Goal: Task Accomplishment & Management: Complete application form

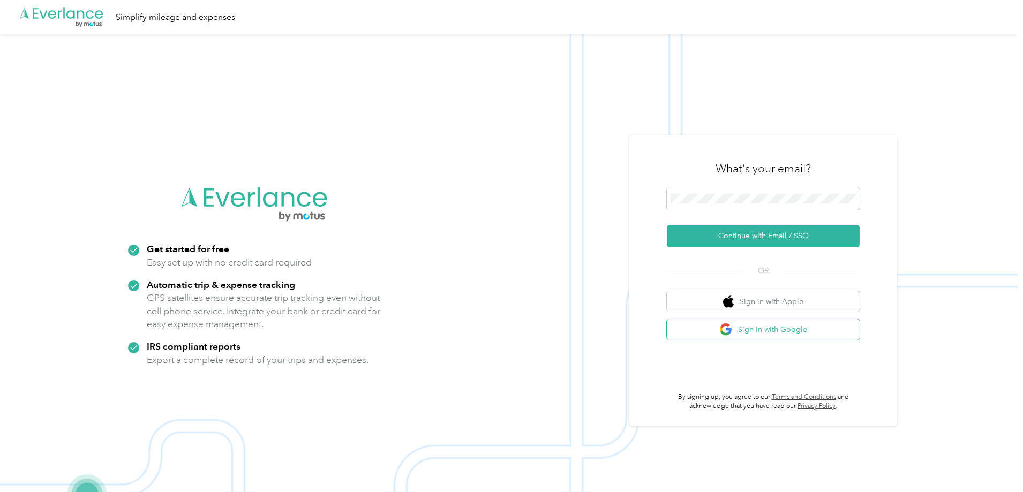
click at [832, 334] on button "Sign in with Google" at bounding box center [763, 329] width 193 height 21
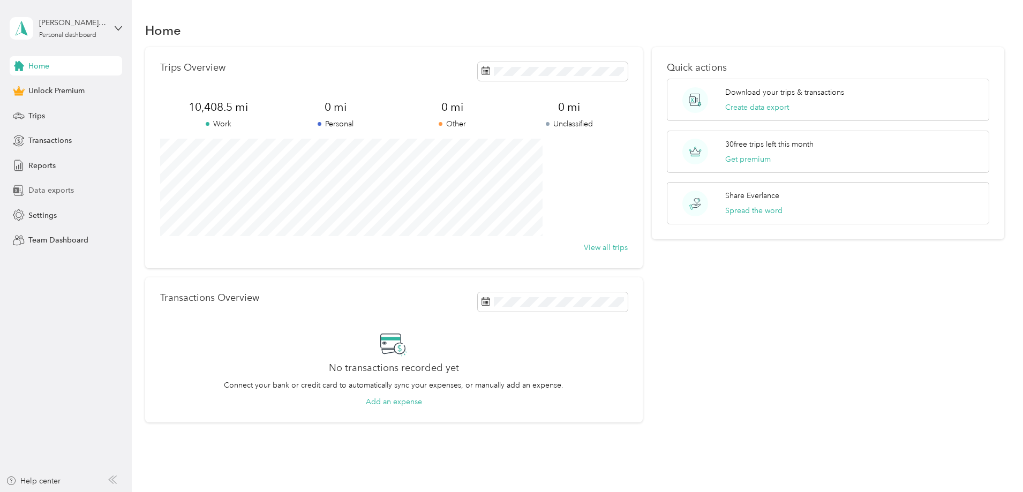
click at [47, 185] on span "Data exports" at bounding box center [51, 190] width 46 height 11
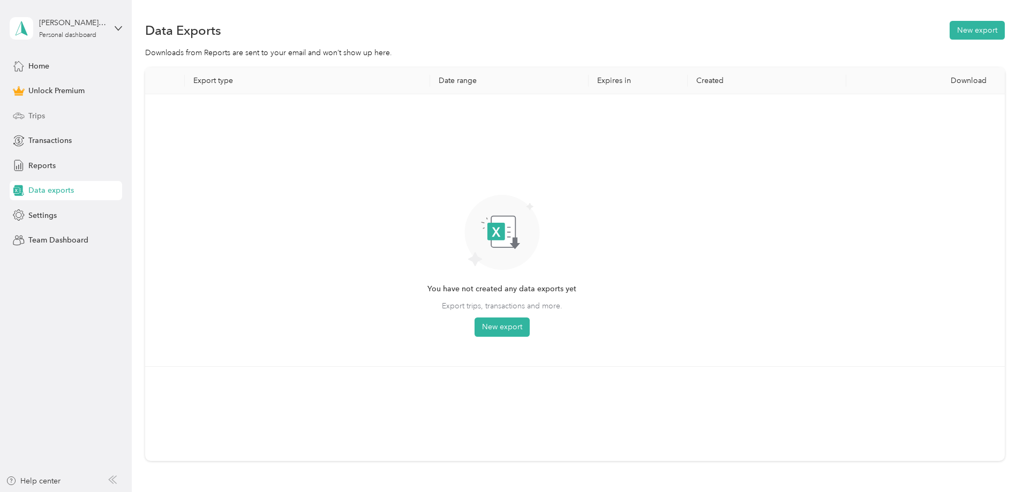
click at [54, 114] on div "Trips" at bounding box center [66, 115] width 113 height 19
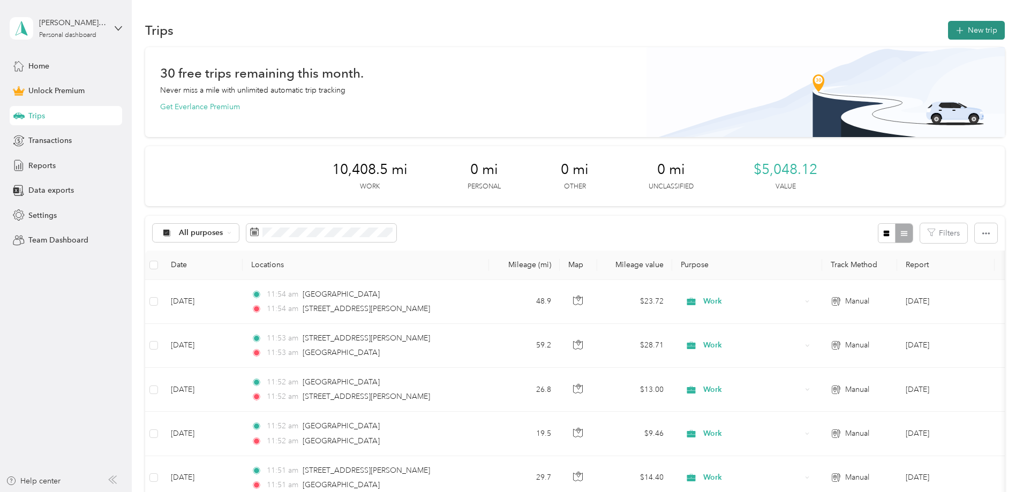
click at [948, 36] on button "New trip" at bounding box center [976, 30] width 57 height 19
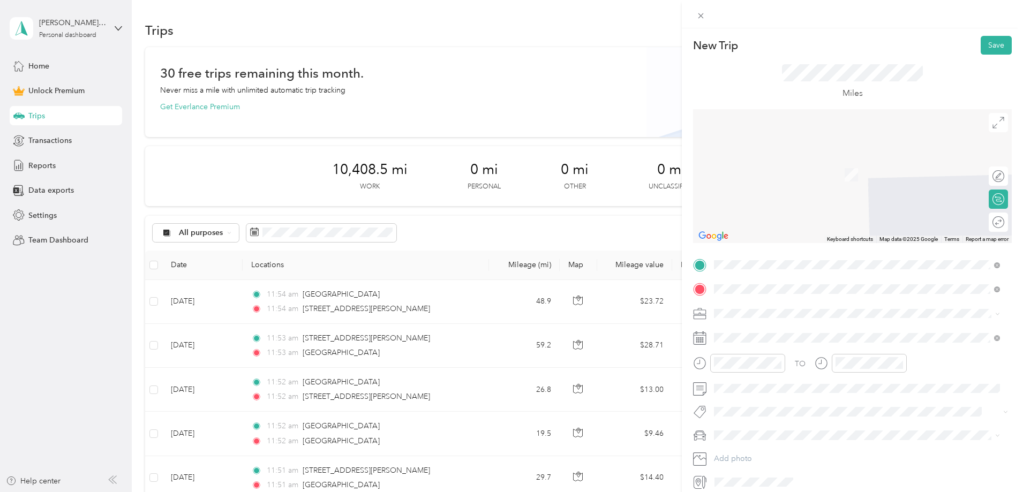
click at [790, 340] on div "[PERSON_NAME][GEOGRAPHIC_DATA], [US_STATE][GEOGRAPHIC_DATA], [GEOGRAPHIC_DATA]" at bounding box center [857, 332] width 279 height 23
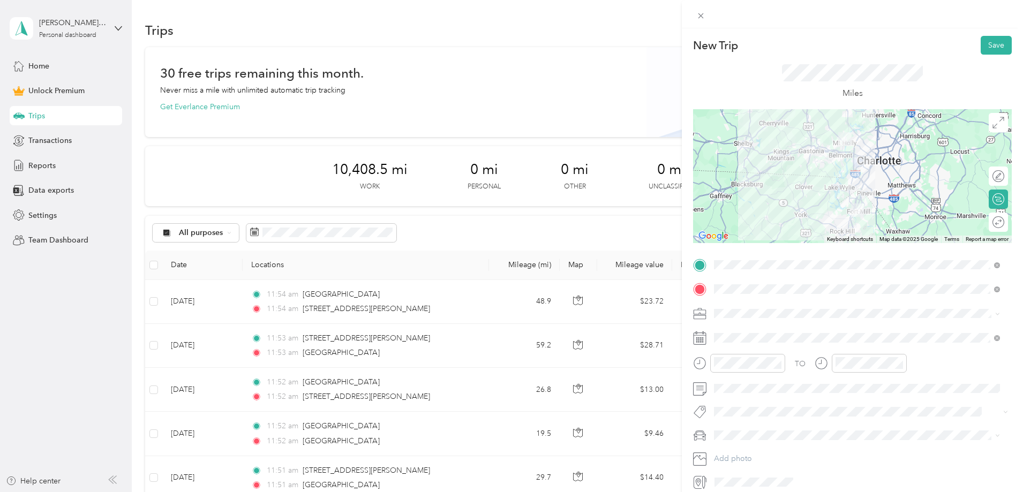
click at [777, 307] on span at bounding box center [861, 313] width 302 height 17
click at [754, 338] on li "Work" at bounding box center [857, 332] width 294 height 19
click at [985, 225] on div at bounding box center [993, 222] width 23 height 11
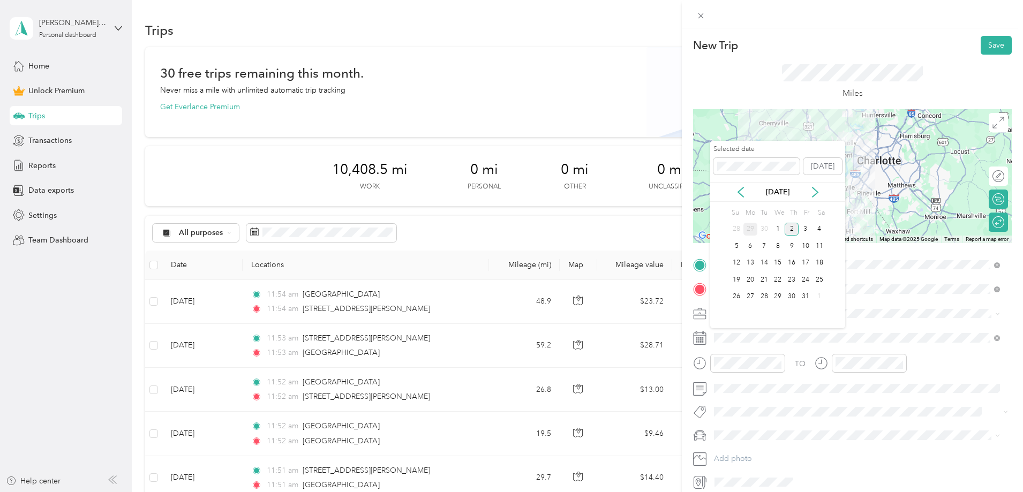
click at [755, 230] on div "29" at bounding box center [751, 229] width 14 height 13
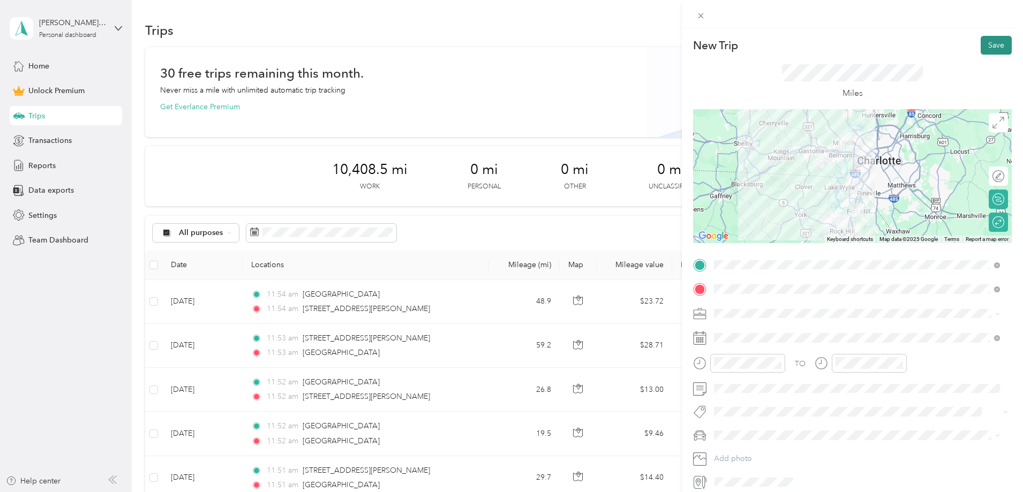
click at [992, 48] on button "Save" at bounding box center [996, 45] width 31 height 19
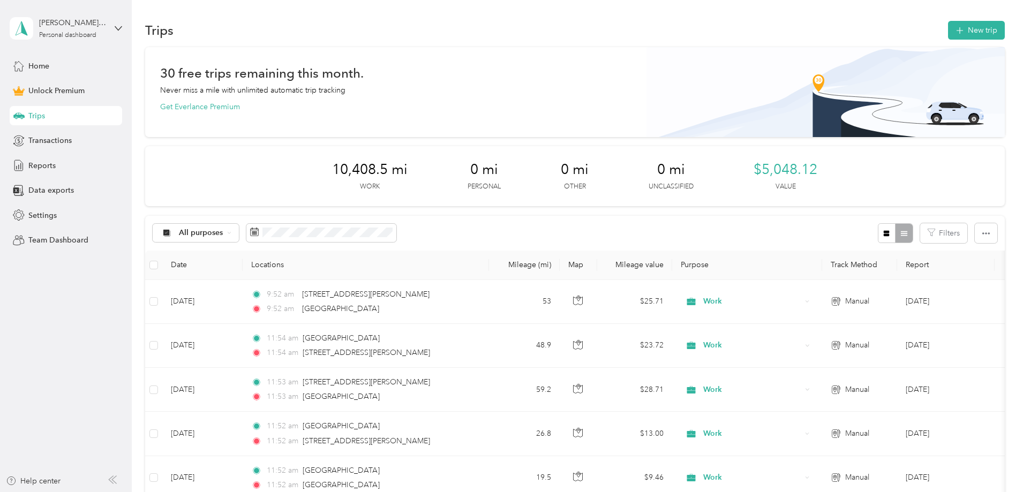
click at [376, 27] on div "Trips New trip" at bounding box center [575, 30] width 860 height 23
click at [948, 27] on button "New trip" at bounding box center [976, 30] width 57 height 19
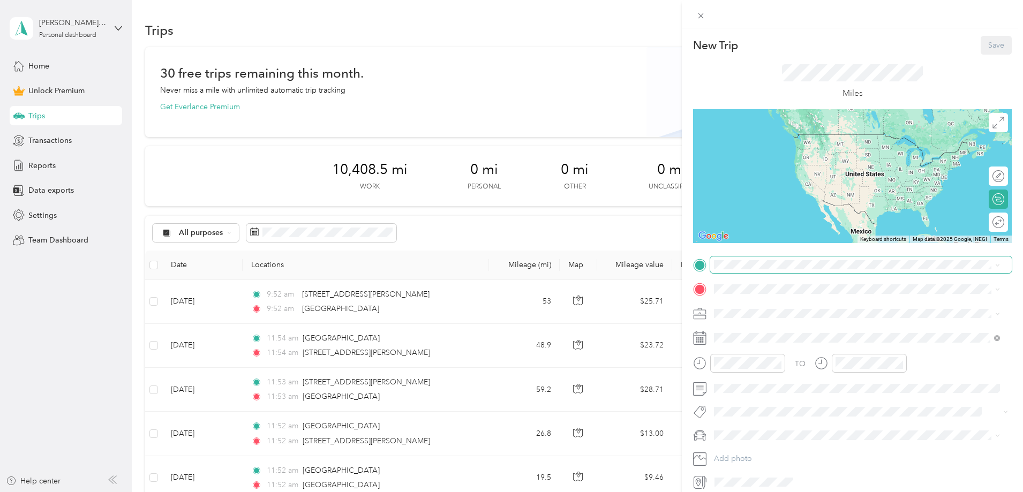
click at [781, 259] on span at bounding box center [861, 265] width 302 height 17
click at [786, 272] on span at bounding box center [861, 265] width 302 height 17
click at [789, 309] on span "[STREET_ADDRESS][PERSON_NAME][US_STATE]" at bounding box center [818, 304] width 167 height 10
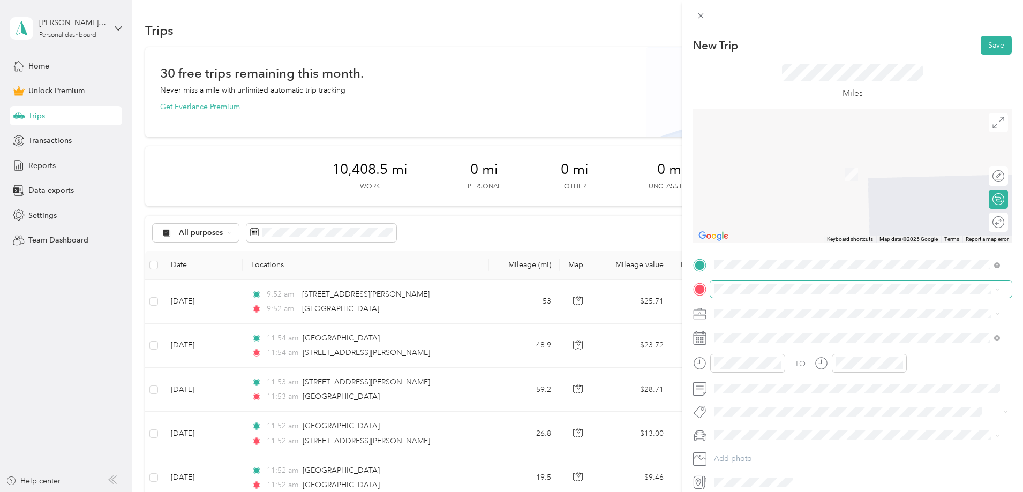
click at [763, 296] on span at bounding box center [861, 289] width 302 height 17
click at [762, 294] on span at bounding box center [861, 289] width 302 height 17
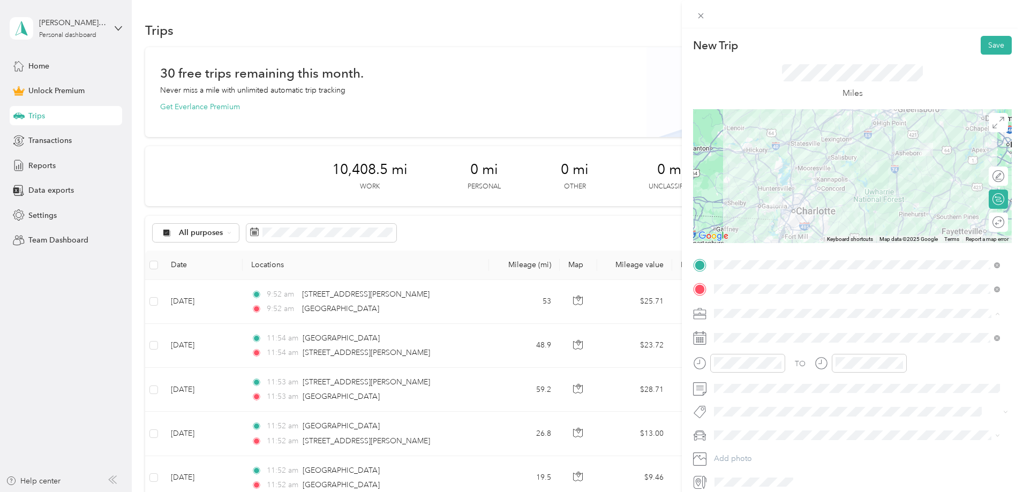
click at [760, 337] on li "Work" at bounding box center [857, 332] width 294 height 19
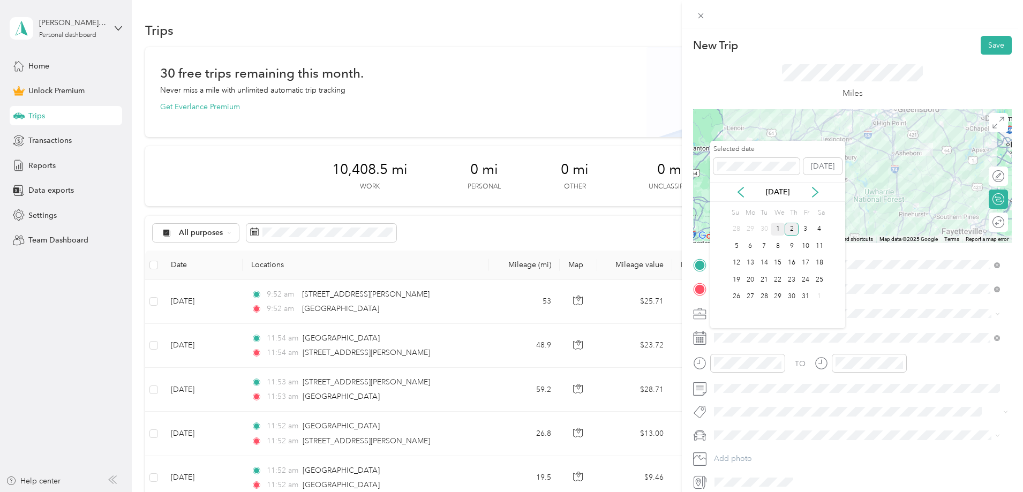
click at [783, 227] on div "1" at bounding box center [778, 229] width 14 height 13
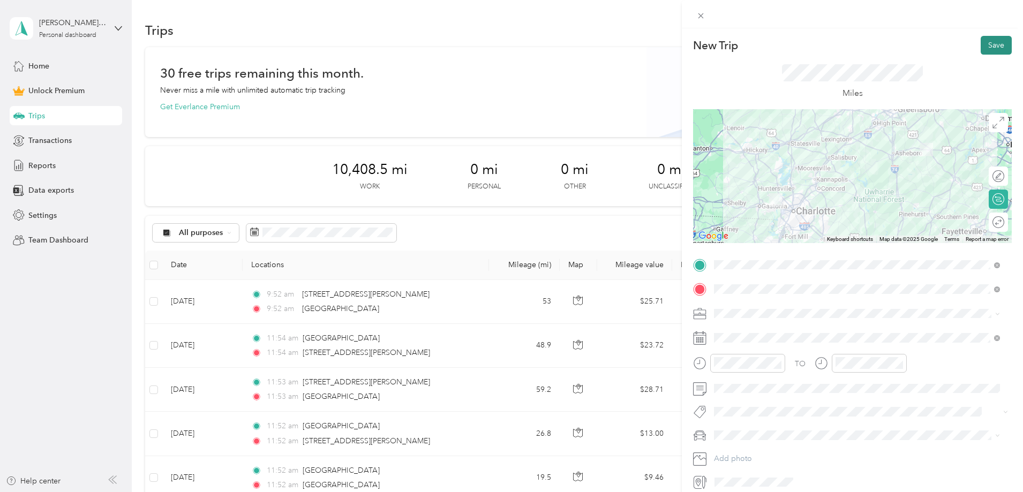
click at [981, 36] on button "Save" at bounding box center [996, 45] width 31 height 19
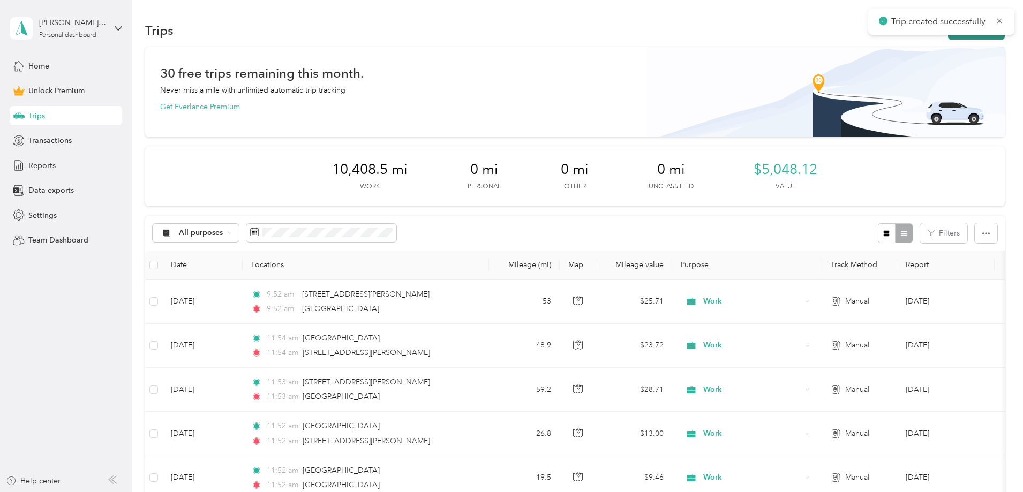
click at [948, 39] on button "New trip" at bounding box center [976, 30] width 57 height 19
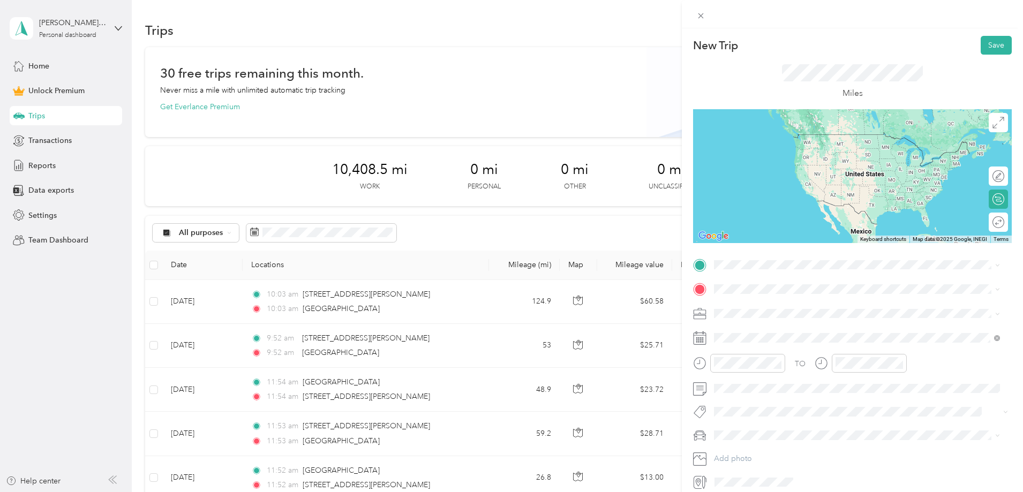
click at [805, 299] on span "[GEOGRAPHIC_DATA] [US_STATE], [GEOGRAPHIC_DATA]" at bounding box center [795, 307] width 121 height 19
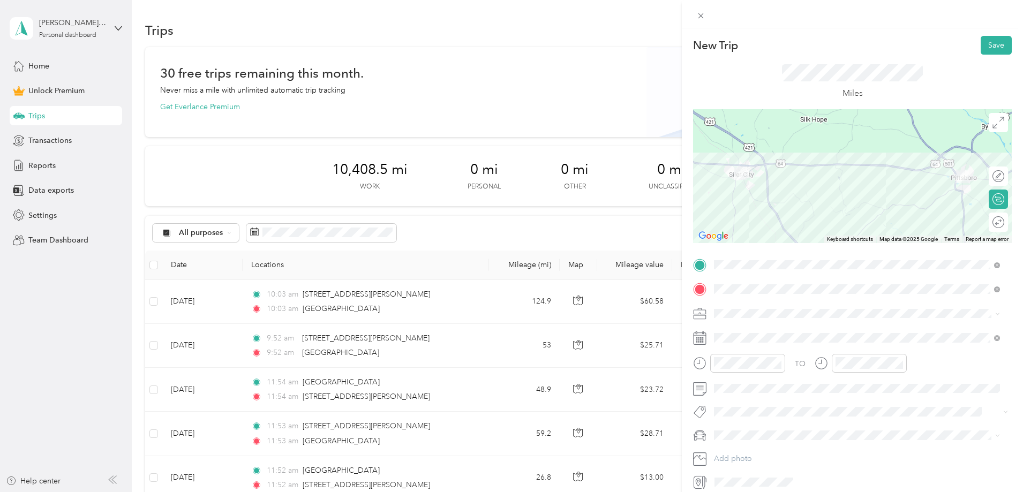
click at [742, 328] on div "Work" at bounding box center [857, 330] width 279 height 11
click at [742, 333] on span at bounding box center [861, 338] width 302 height 17
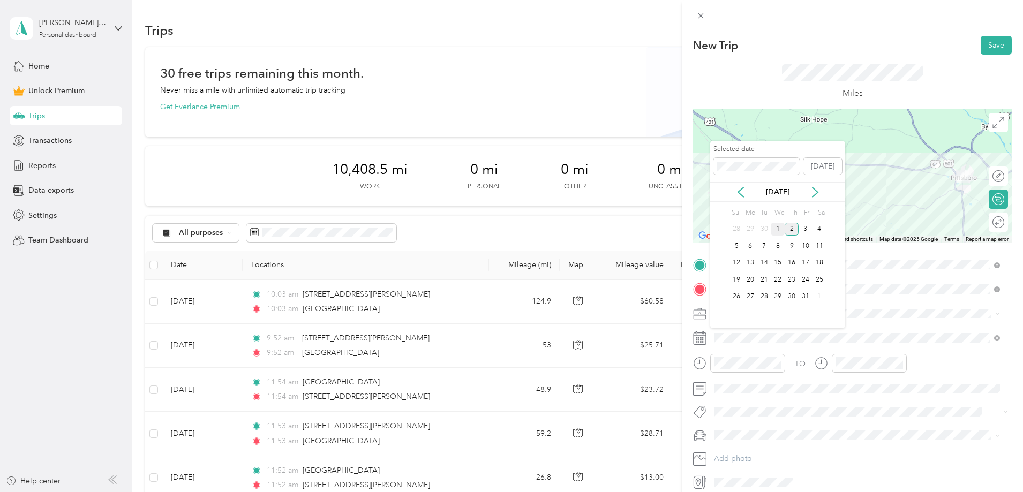
click at [781, 230] on div "1" at bounding box center [778, 229] width 14 height 13
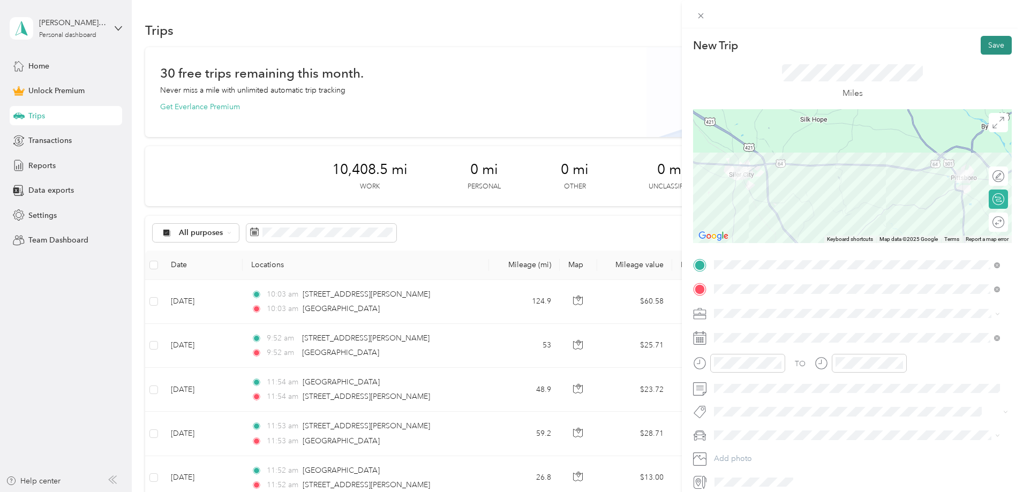
click at [994, 52] on button "Save" at bounding box center [996, 45] width 31 height 19
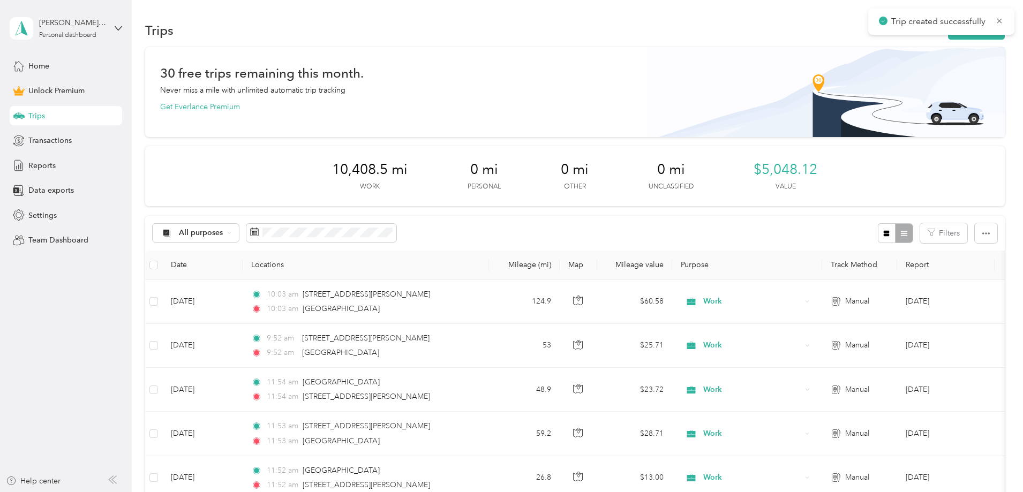
click at [917, 34] on div "Trip created successfully" at bounding box center [942, 22] width 146 height 26
click at [948, 35] on button "New trip" at bounding box center [976, 30] width 57 height 19
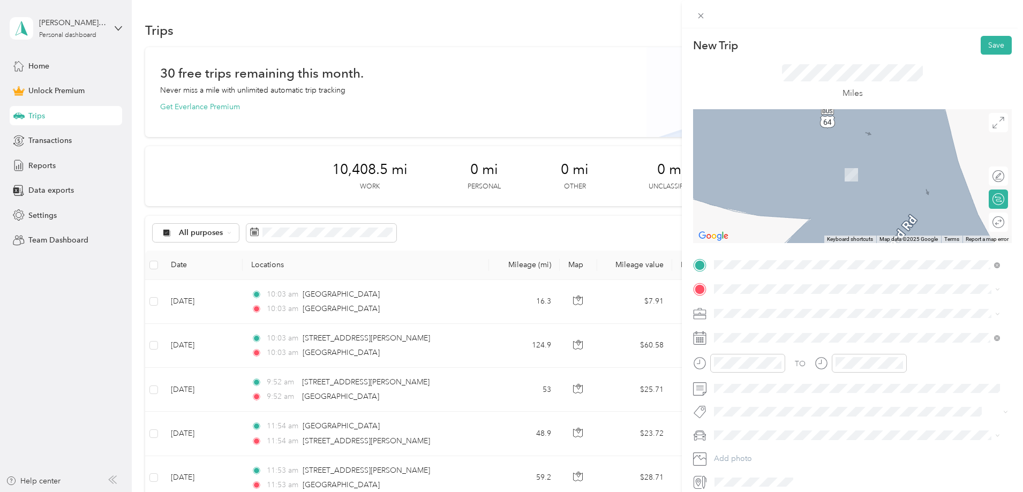
click at [812, 305] on span "[GEOGRAPHIC_DATA] [US_STATE], [GEOGRAPHIC_DATA]" at bounding box center [795, 308] width 121 height 19
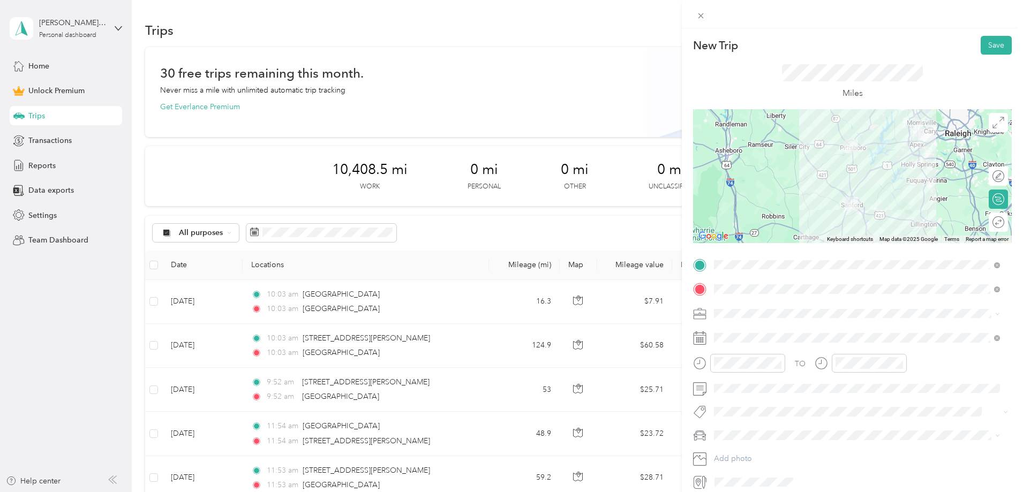
click at [793, 307] on span at bounding box center [861, 313] width 302 height 17
click at [747, 335] on li "Work" at bounding box center [857, 330] width 294 height 19
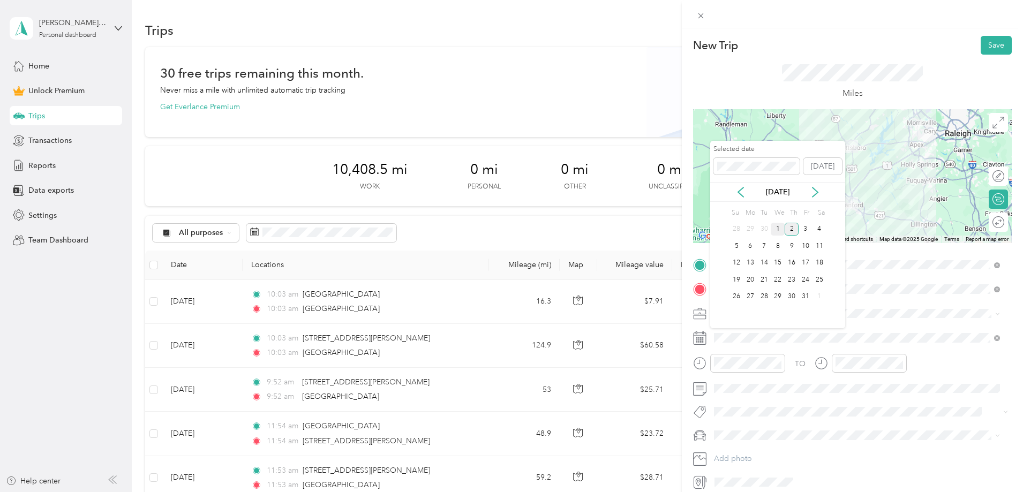
click at [780, 225] on div "1" at bounding box center [778, 229] width 14 height 13
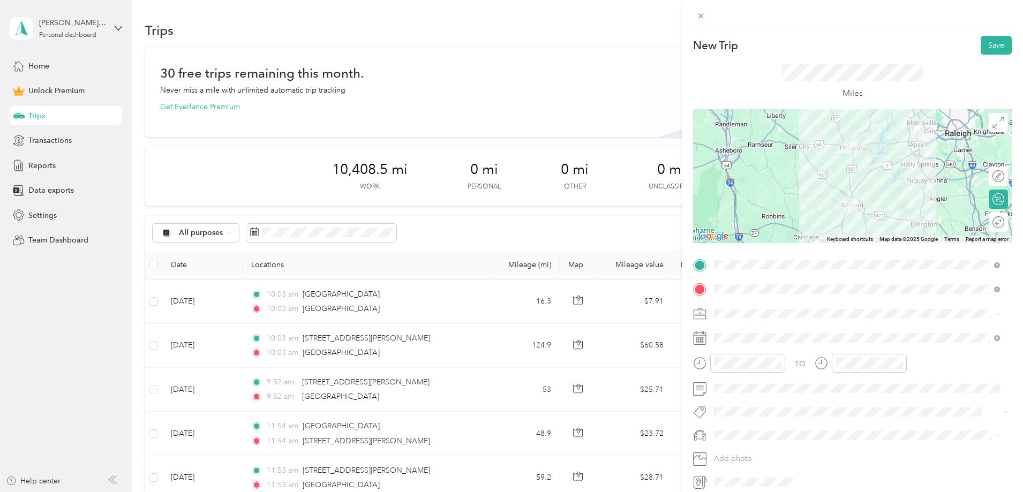
click at [1006, 57] on form "New Trip Save This trip cannot be edited because it is either under review, app…" at bounding box center [852, 263] width 341 height 455
click at [998, 48] on button "Save" at bounding box center [996, 45] width 31 height 19
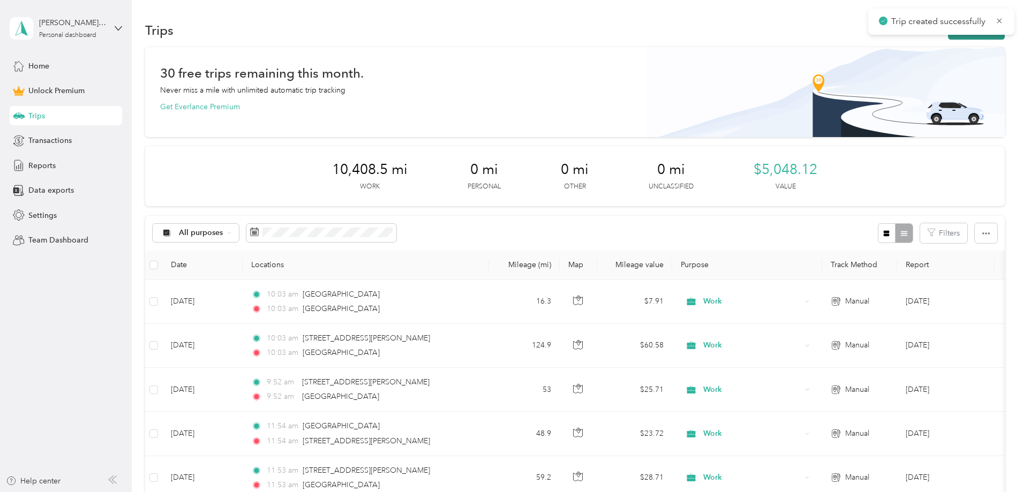
click at [948, 38] on button "New trip" at bounding box center [976, 30] width 57 height 19
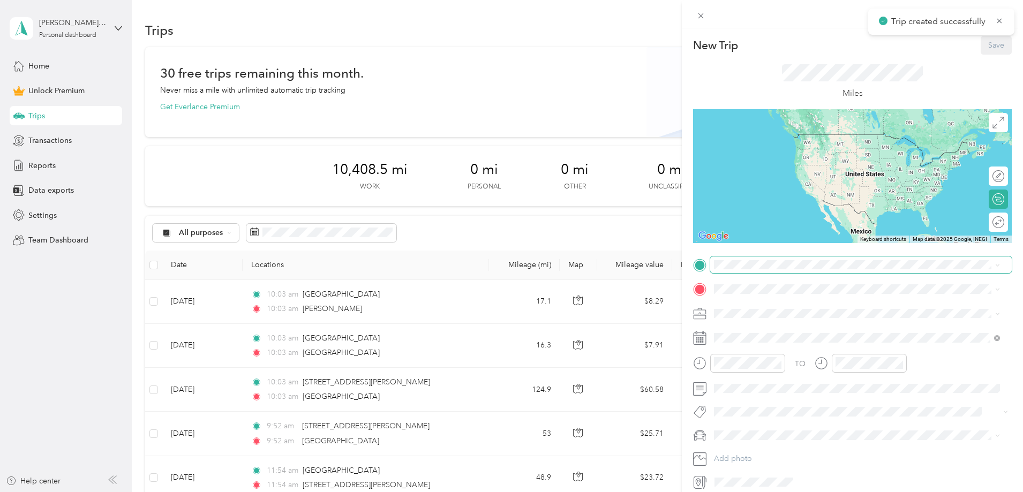
click at [761, 272] on span at bounding box center [861, 265] width 302 height 17
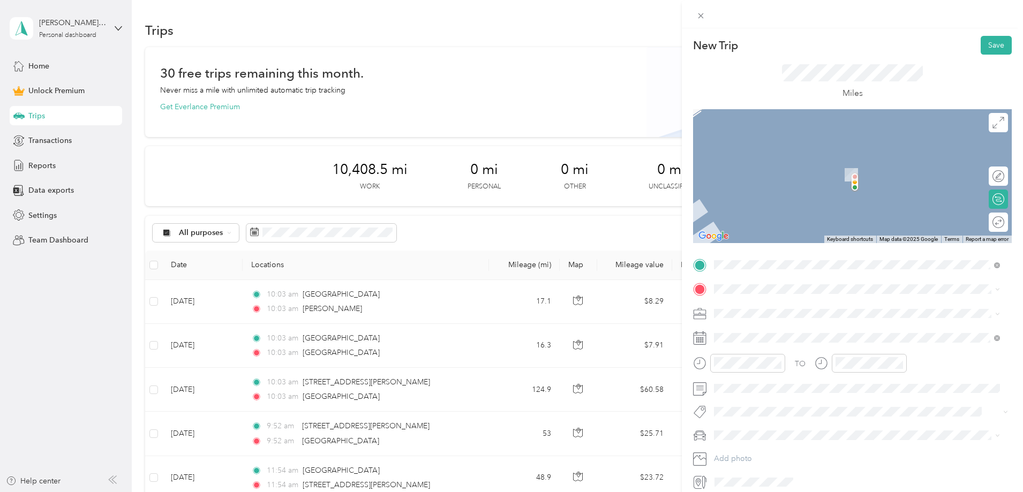
drag, startPoint x: 859, startPoint y: 307, endPoint x: 776, endPoint y: 308, distance: 82.5
click at [858, 308] on div "Sanford [US_STATE], [GEOGRAPHIC_DATA]" at bounding box center [851, 306] width 266 height 23
click at [757, 281] on span at bounding box center [861, 289] width 302 height 17
click at [780, 329] on span "[GEOGRAPHIC_DATA][US_STATE], [GEOGRAPHIC_DATA]" at bounding box center [834, 328] width 198 height 10
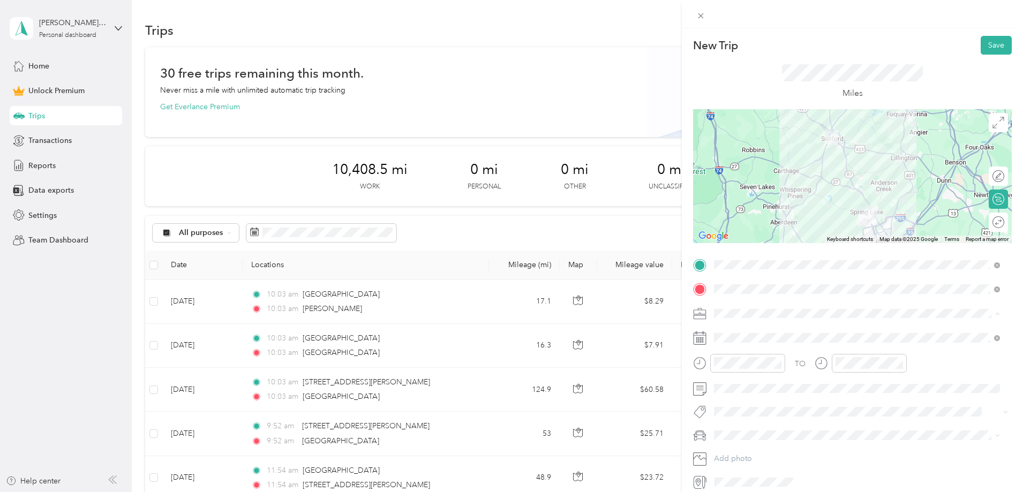
click at [744, 328] on div "Work" at bounding box center [857, 332] width 279 height 11
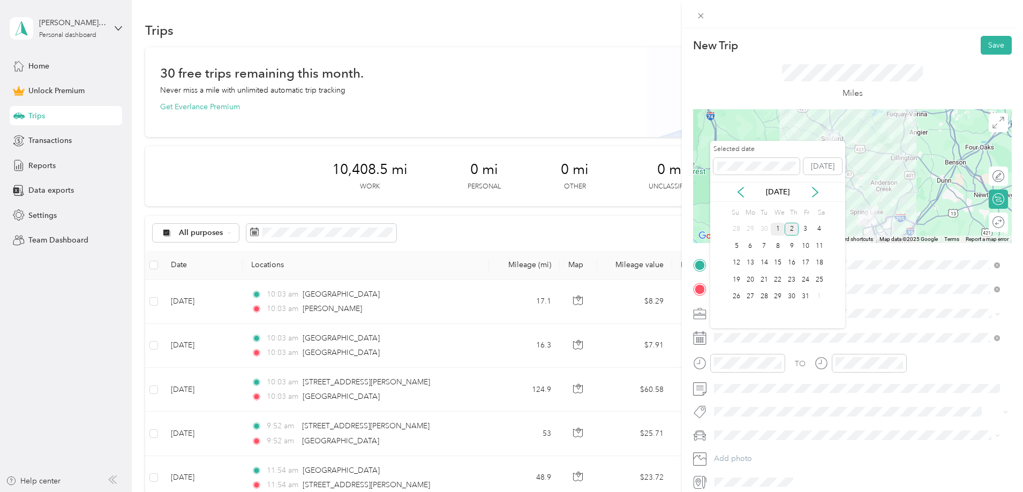
click at [775, 233] on div "1" at bounding box center [778, 229] width 14 height 13
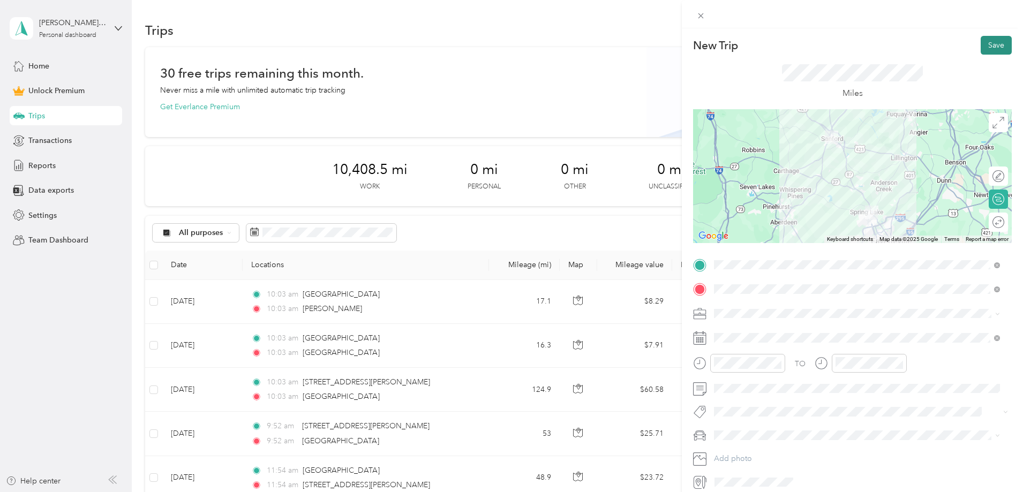
click at [981, 49] on button "Save" at bounding box center [996, 45] width 31 height 19
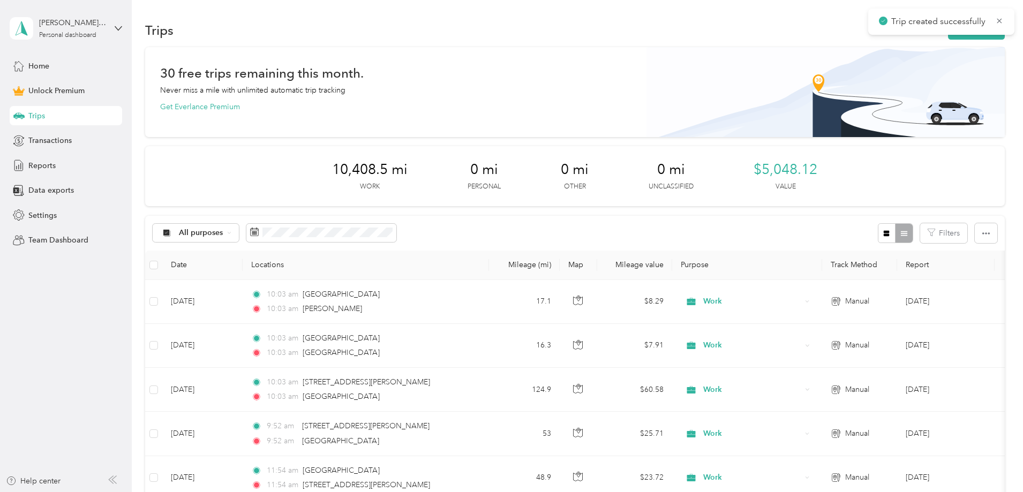
click at [907, 34] on div "Trip created successfully" at bounding box center [942, 22] width 146 height 26
click at [948, 38] on button "New trip" at bounding box center [976, 30] width 57 height 19
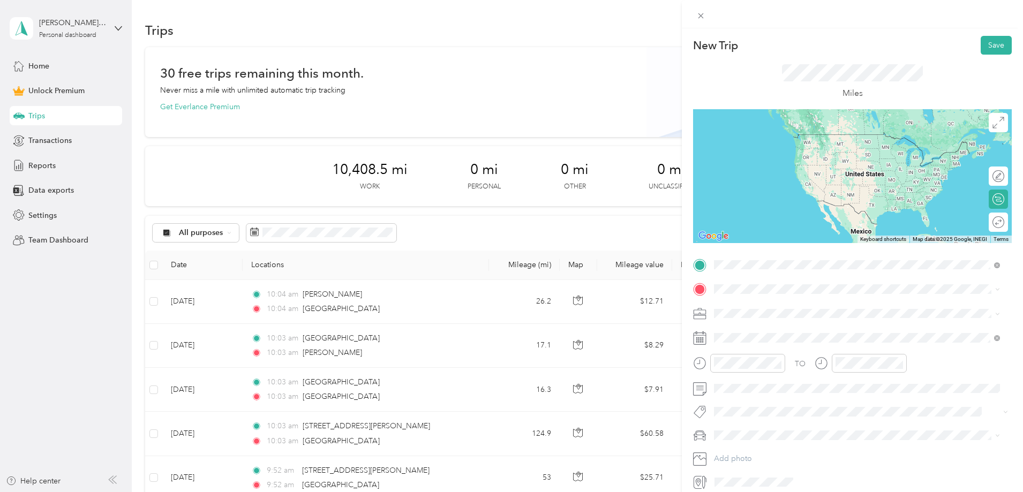
click at [756, 309] on span "[GEOGRAPHIC_DATA][US_STATE], [GEOGRAPHIC_DATA]" at bounding box center [834, 304] width 198 height 10
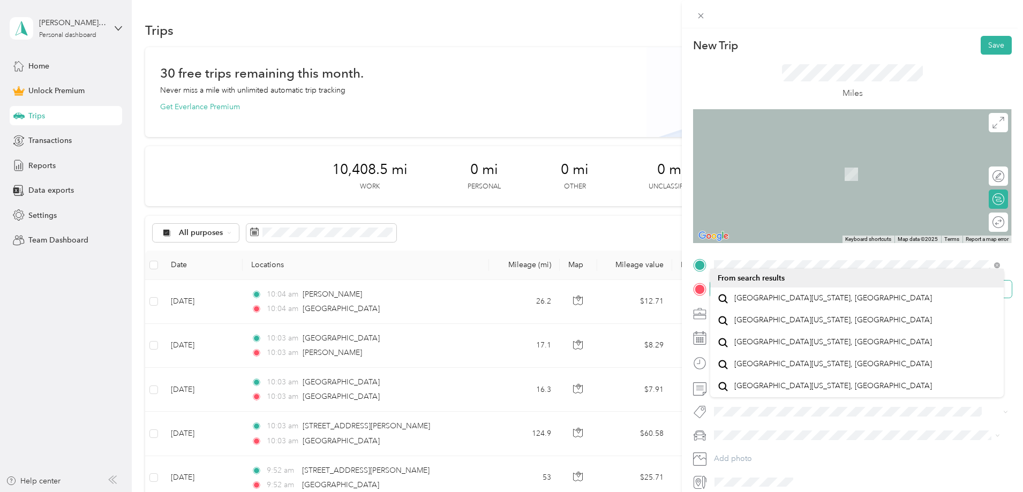
click at [749, 296] on span at bounding box center [861, 289] width 302 height 17
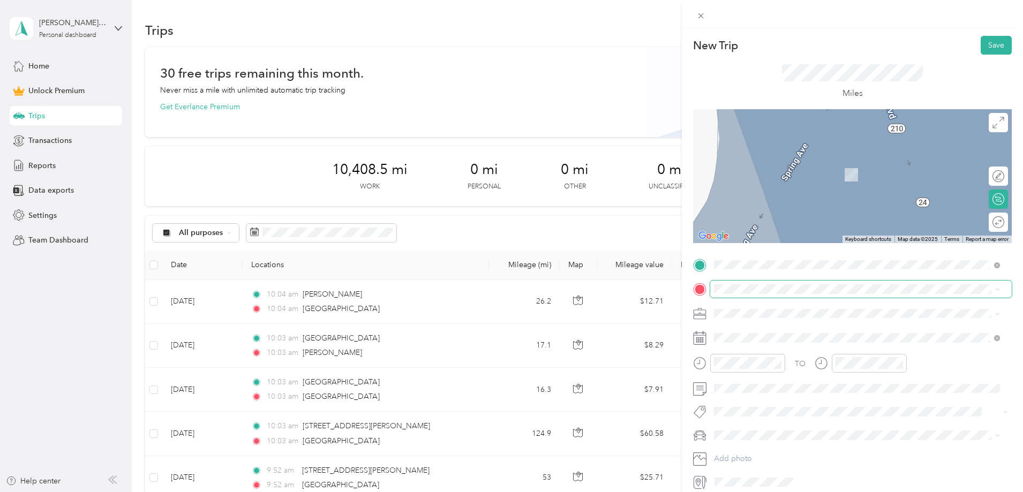
click at [749, 295] on span at bounding box center [861, 289] width 302 height 17
click at [766, 331] on span "Southern Pines [US_STATE], [GEOGRAPHIC_DATA]" at bounding box center [795, 332] width 121 height 19
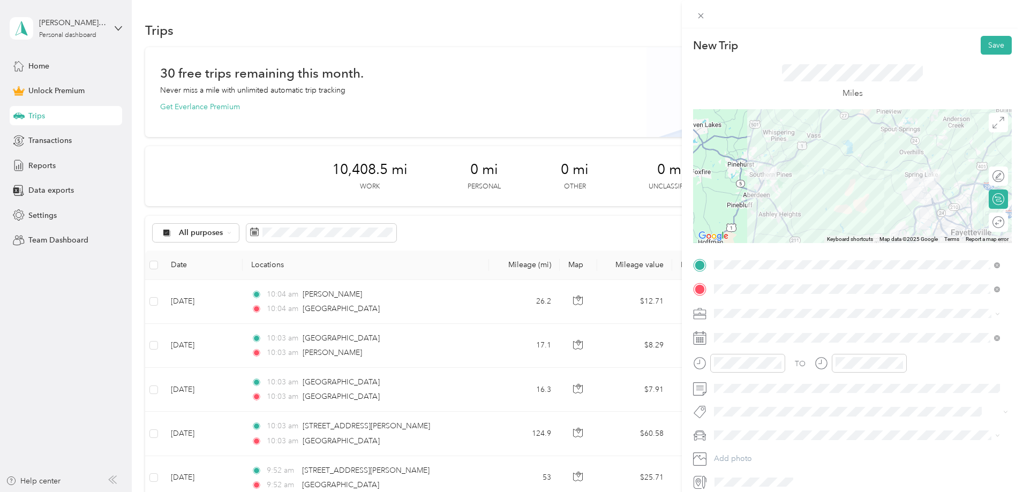
drag, startPoint x: 746, startPoint y: 302, endPoint x: 750, endPoint y: 308, distance: 6.7
click at [747, 304] on div "TO Add photo" at bounding box center [852, 374] width 319 height 235
click at [754, 327] on div "Work" at bounding box center [857, 330] width 279 height 11
click at [752, 331] on span at bounding box center [861, 338] width 302 height 17
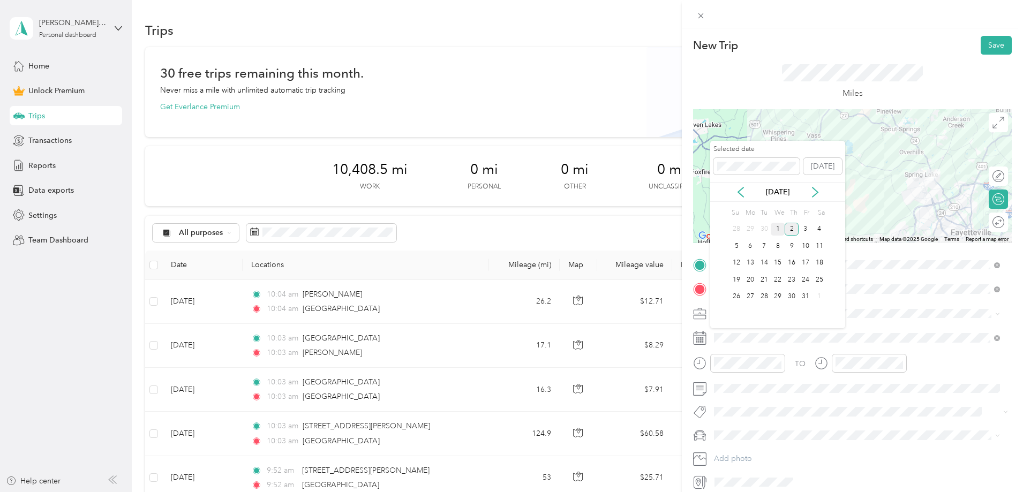
click at [773, 227] on div "1" at bounding box center [778, 229] width 14 height 13
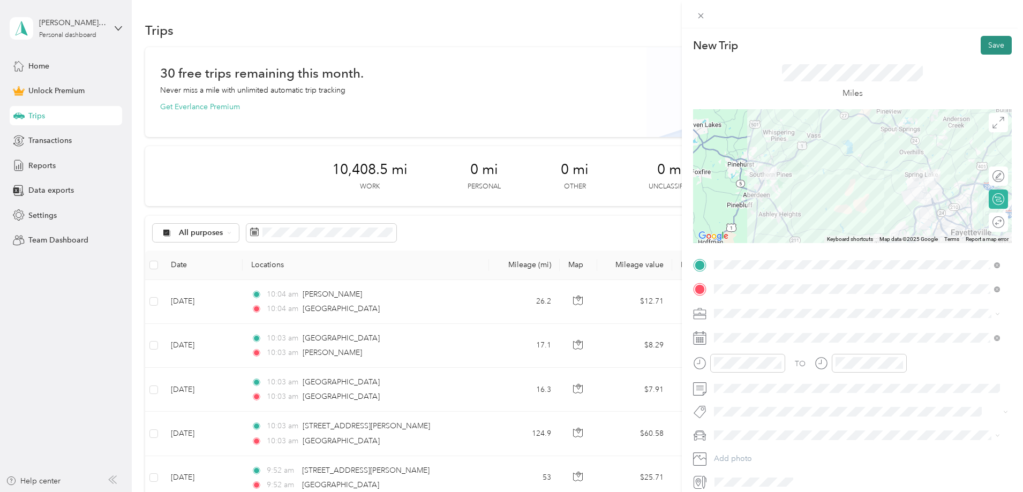
click at [981, 43] on button "Save" at bounding box center [996, 45] width 31 height 19
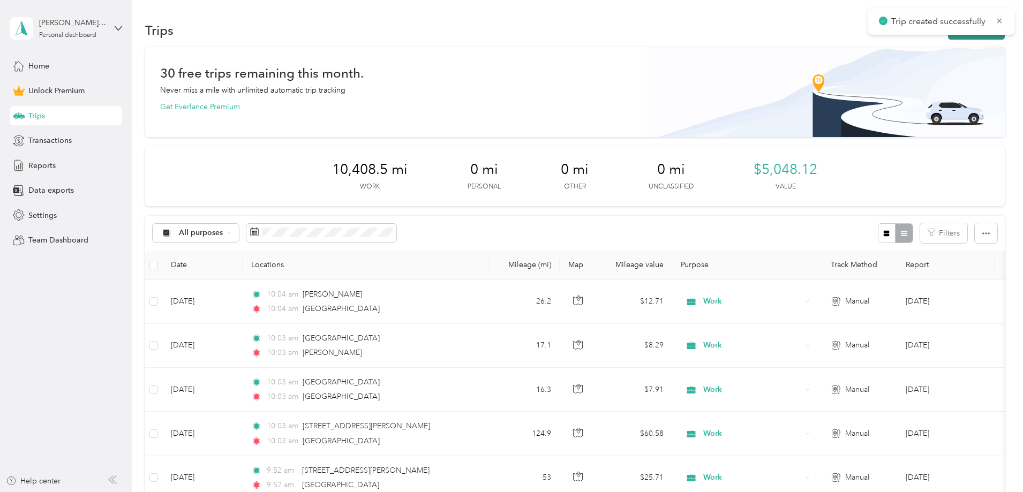
click at [948, 36] on button "New trip" at bounding box center [976, 30] width 57 height 19
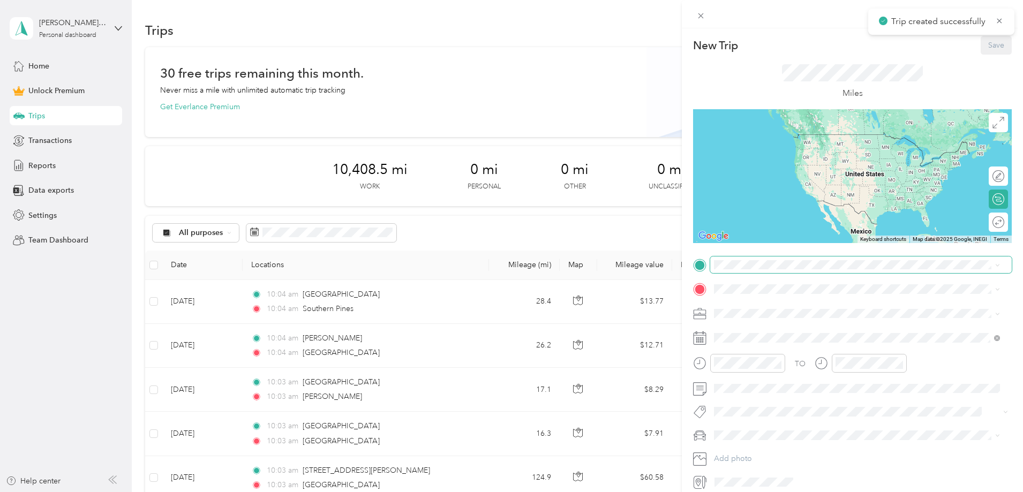
click at [775, 259] on span at bounding box center [861, 265] width 302 height 17
click at [775, 322] on ol "From search results [GEOGRAPHIC_DATA] [US_STATE], [GEOGRAPHIC_DATA] [GEOGRAPHIC…" at bounding box center [857, 349] width 294 height 150
click at [765, 282] on span at bounding box center [861, 289] width 302 height 17
click at [765, 294] on li "Southern Pines [US_STATE], [GEOGRAPHIC_DATA]" at bounding box center [857, 308] width 294 height 30
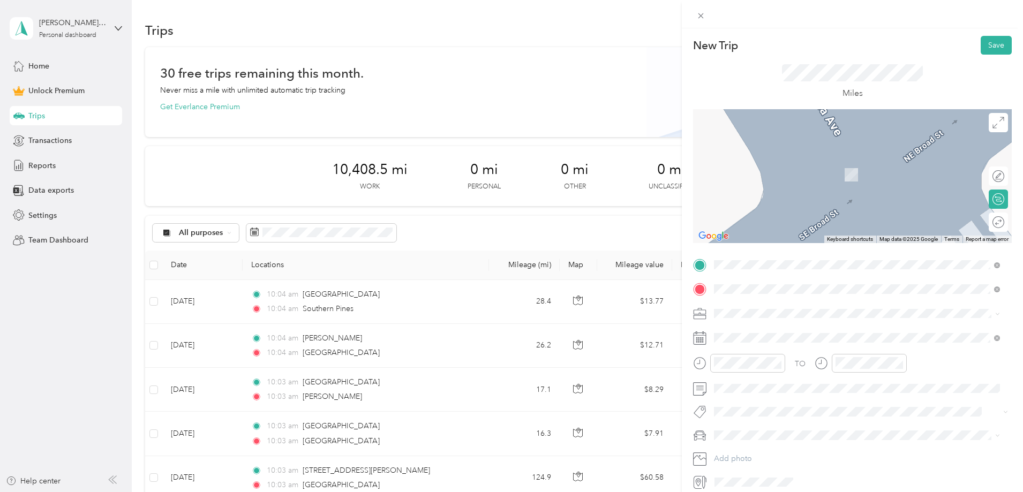
click at [774, 323] on div "Pinehurst [US_STATE], [GEOGRAPHIC_DATA]" at bounding box center [857, 332] width 279 height 23
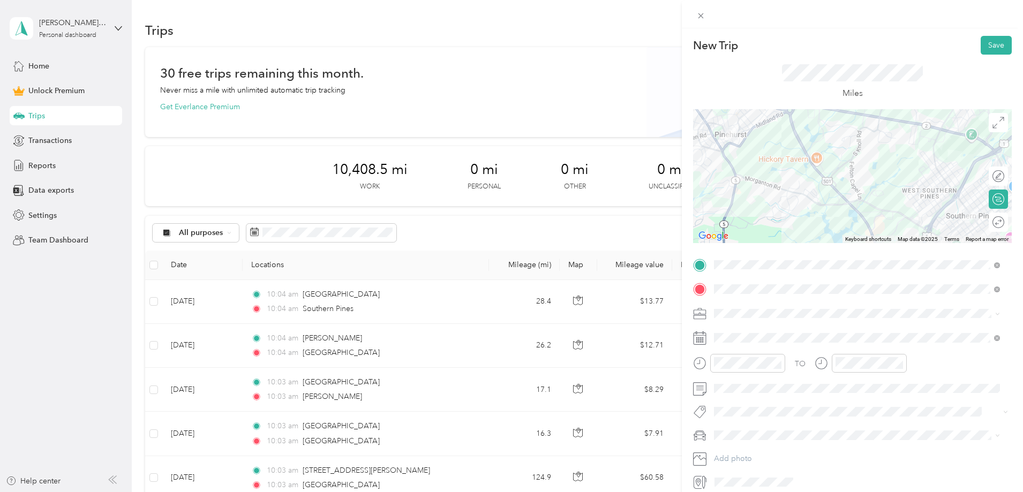
click at [754, 335] on li "Work" at bounding box center [857, 330] width 294 height 19
click at [748, 332] on span at bounding box center [861, 338] width 302 height 17
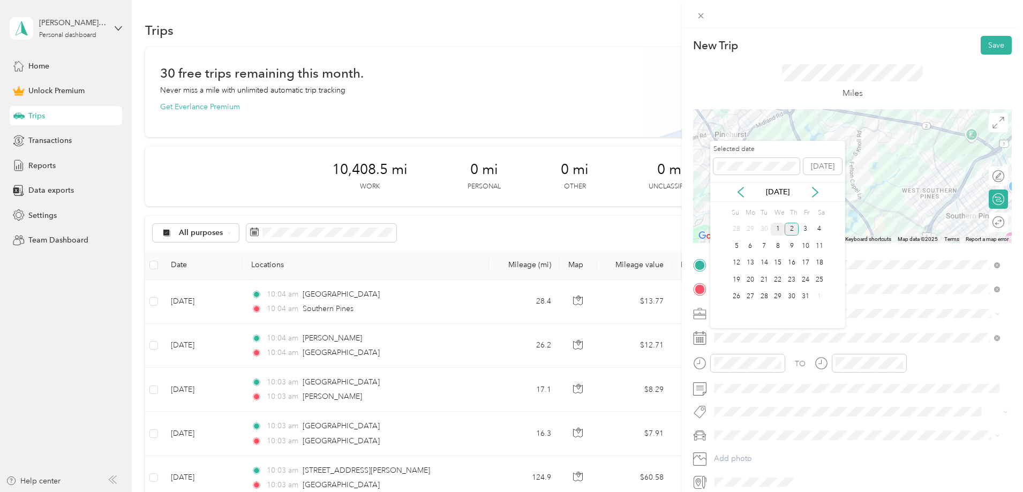
click at [779, 227] on div "1" at bounding box center [778, 229] width 14 height 13
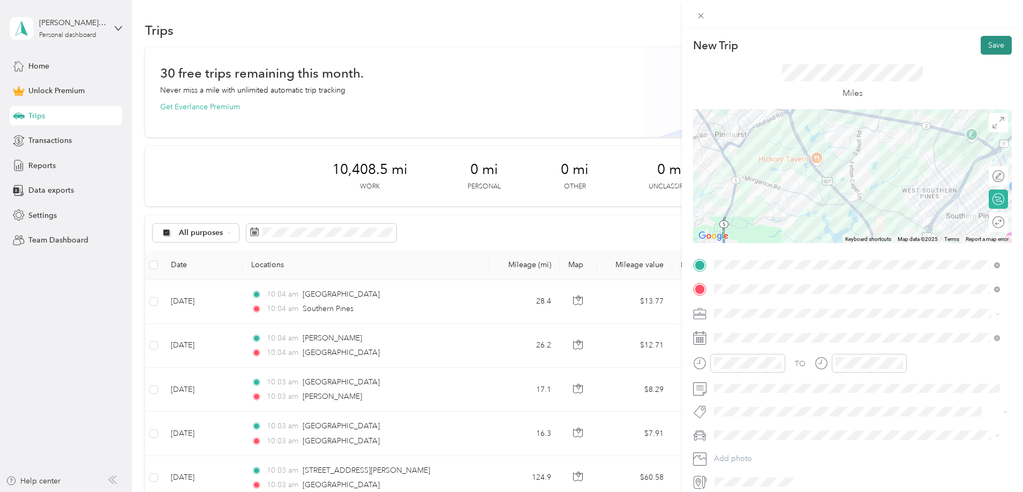
click at [985, 47] on button "Save" at bounding box center [996, 45] width 31 height 19
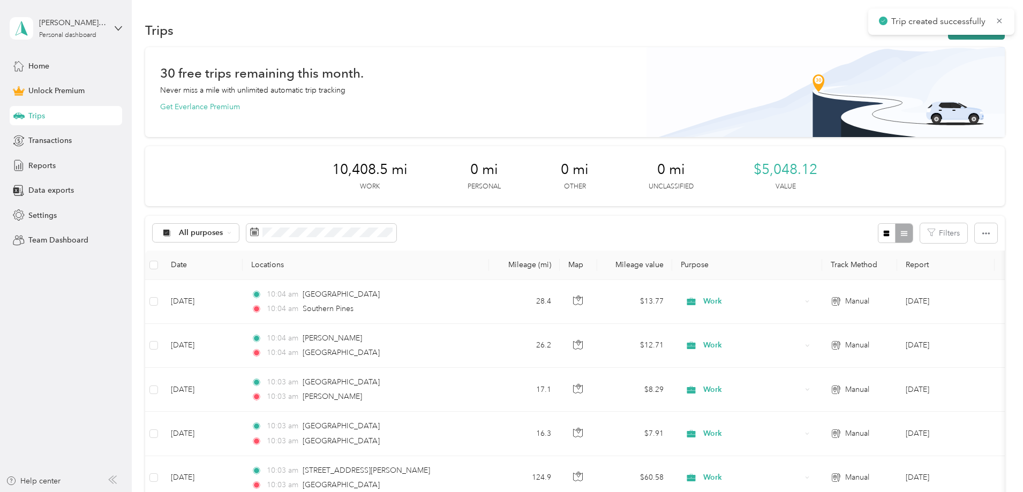
click at [948, 38] on button "New trip" at bounding box center [976, 30] width 57 height 19
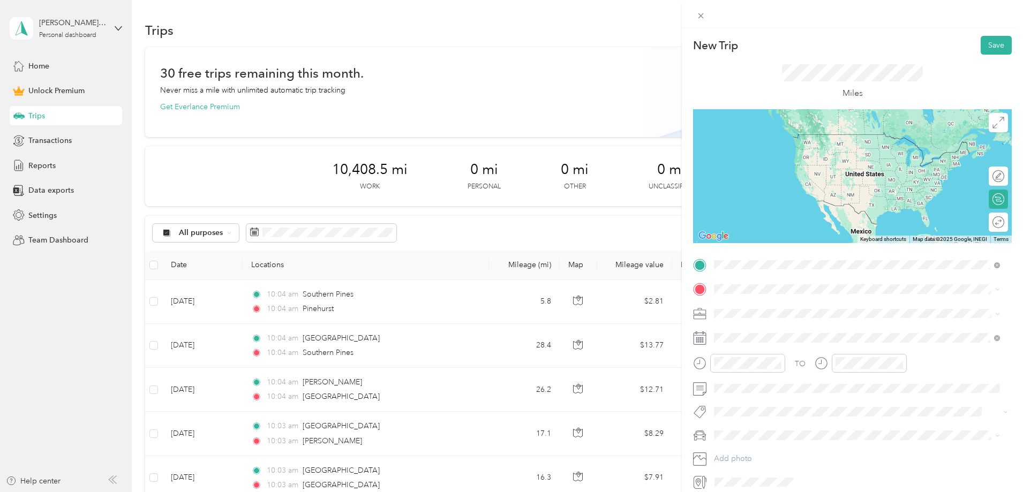
click at [774, 299] on span "Pinehurst [US_STATE], [GEOGRAPHIC_DATA]" at bounding box center [795, 308] width 121 height 19
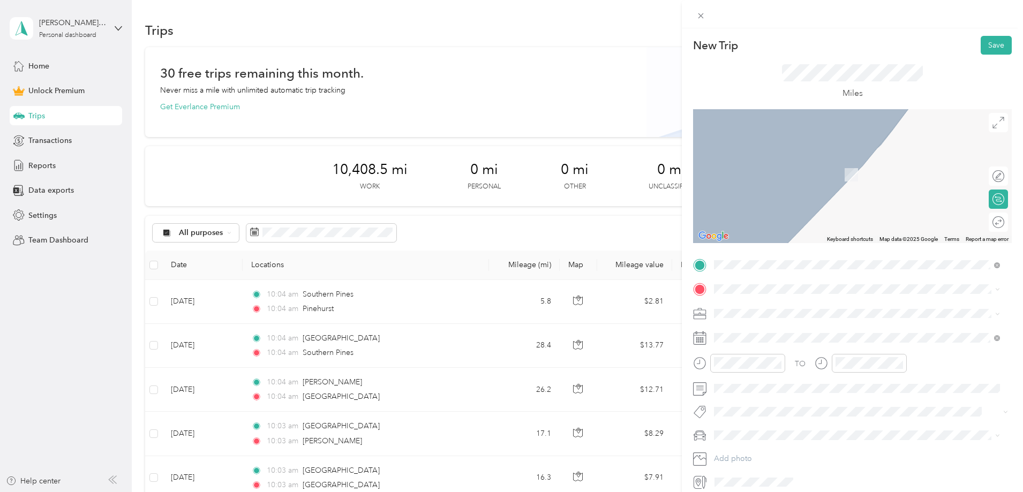
drag, startPoint x: 779, startPoint y: 326, endPoint x: 746, endPoint y: 327, distance: 32.2
click at [778, 326] on span "Locust [US_STATE], [GEOGRAPHIC_DATA]" at bounding box center [795, 330] width 121 height 19
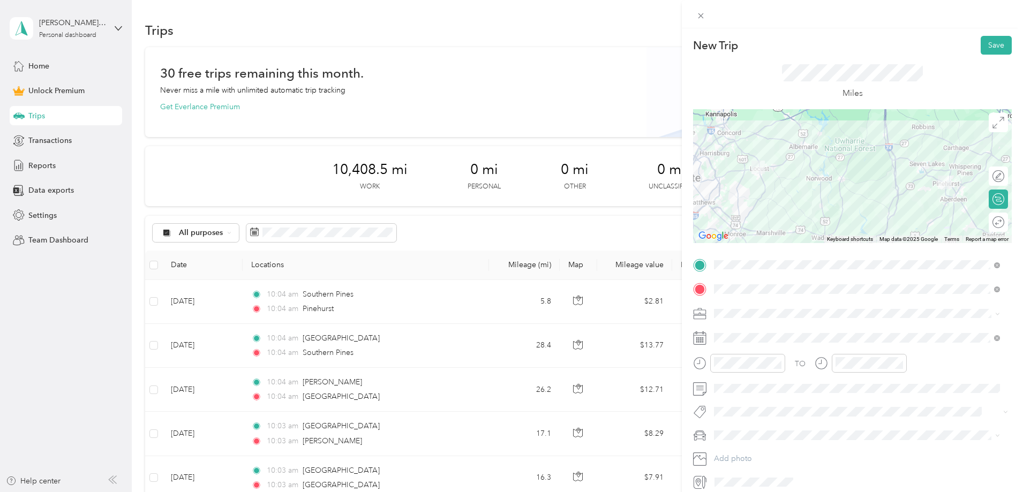
click at [734, 322] on div "TO Add photo" at bounding box center [852, 374] width 319 height 235
click at [734, 319] on span at bounding box center [861, 313] width 302 height 17
click at [734, 328] on span "Work" at bounding box center [727, 332] width 18 height 9
click at [732, 330] on span at bounding box center [861, 338] width 302 height 17
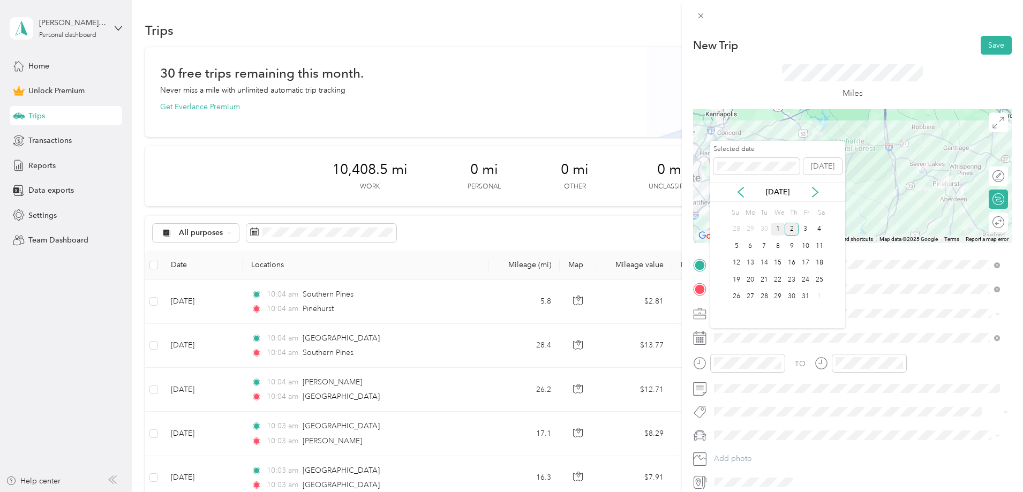
click at [777, 232] on div "1" at bounding box center [778, 229] width 14 height 13
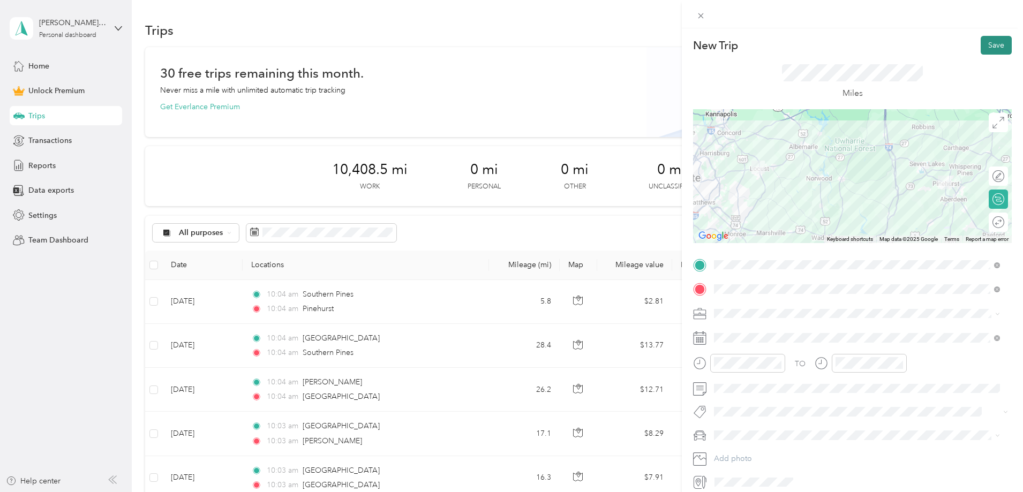
click at [991, 48] on button "Save" at bounding box center [996, 45] width 31 height 19
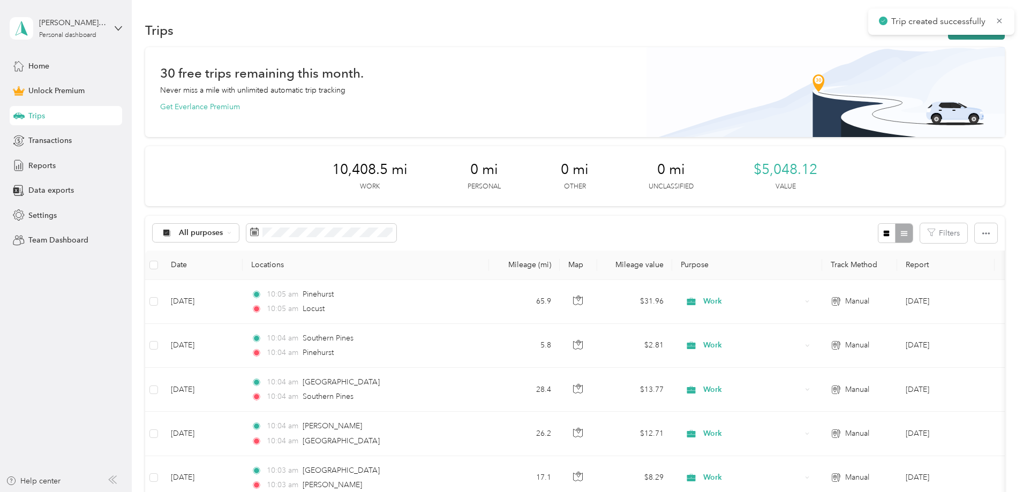
click at [948, 39] on button "New trip" at bounding box center [976, 30] width 57 height 19
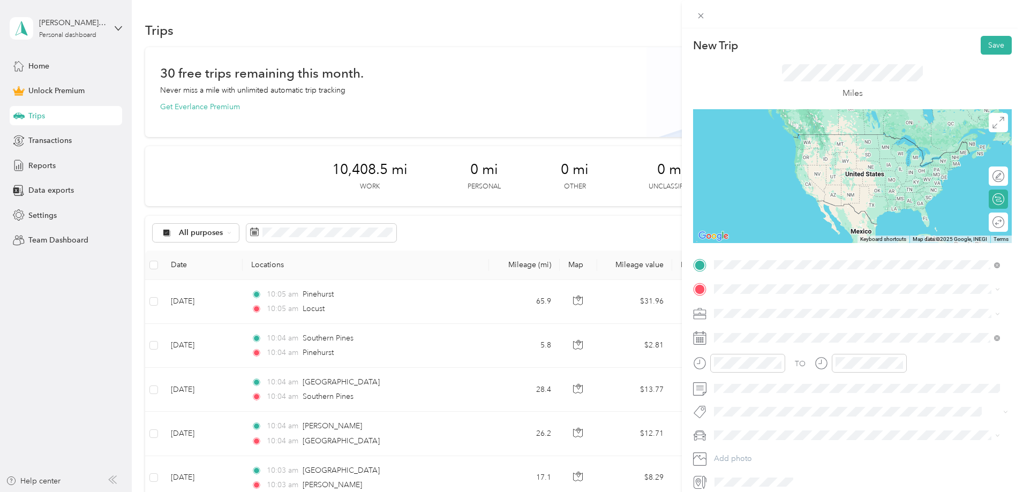
click at [734, 307] on div "Locust [US_STATE], [GEOGRAPHIC_DATA]" at bounding box center [857, 308] width 279 height 23
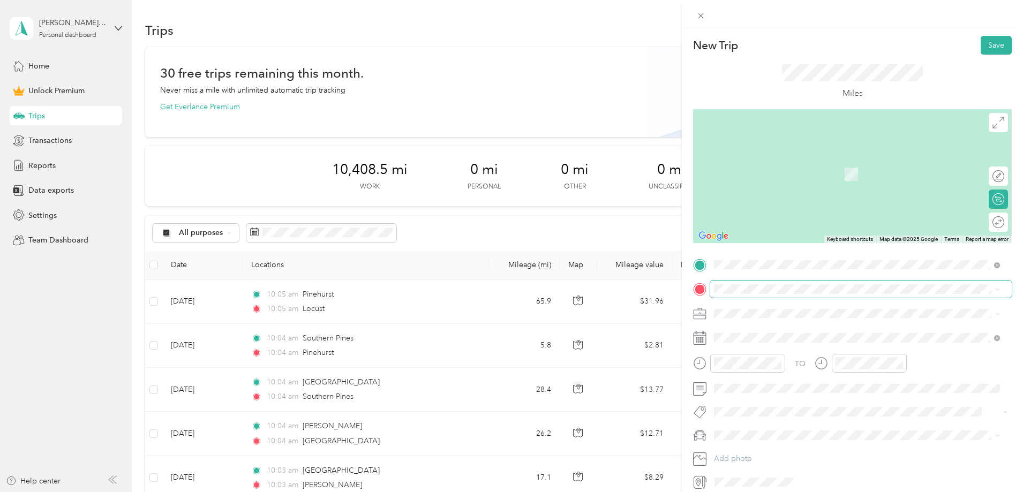
click at [750, 284] on span at bounding box center [861, 289] width 302 height 17
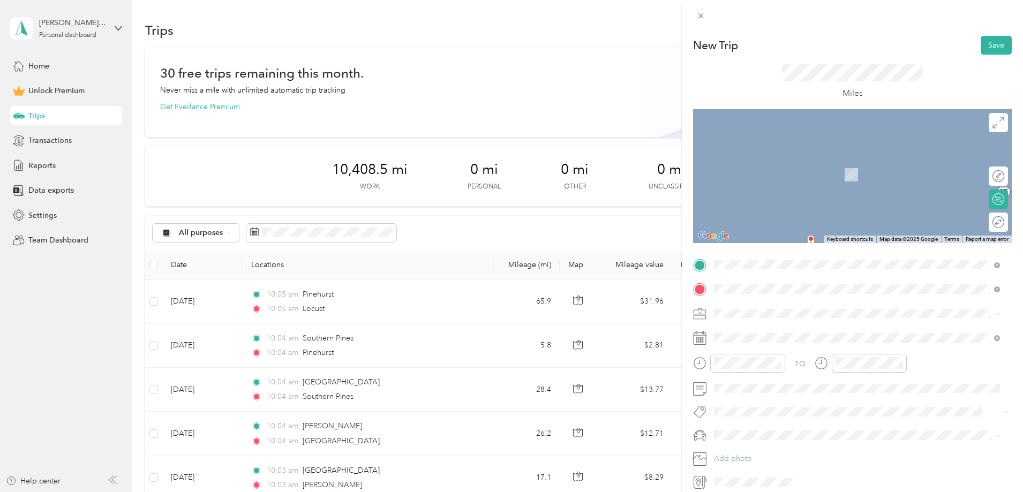
click at [788, 333] on span "[STREET_ADDRESS][PERSON_NAME][US_STATE]" at bounding box center [818, 328] width 167 height 10
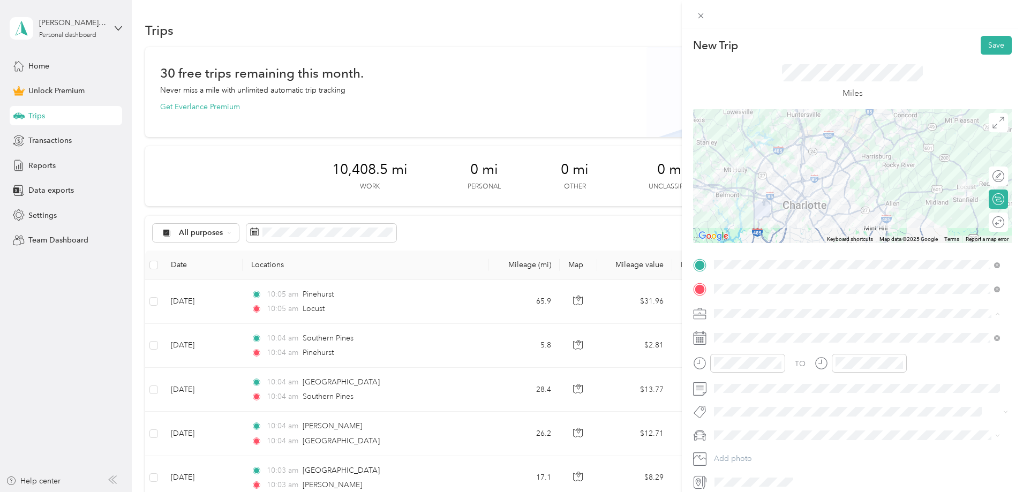
click at [749, 331] on div "Work" at bounding box center [857, 332] width 279 height 11
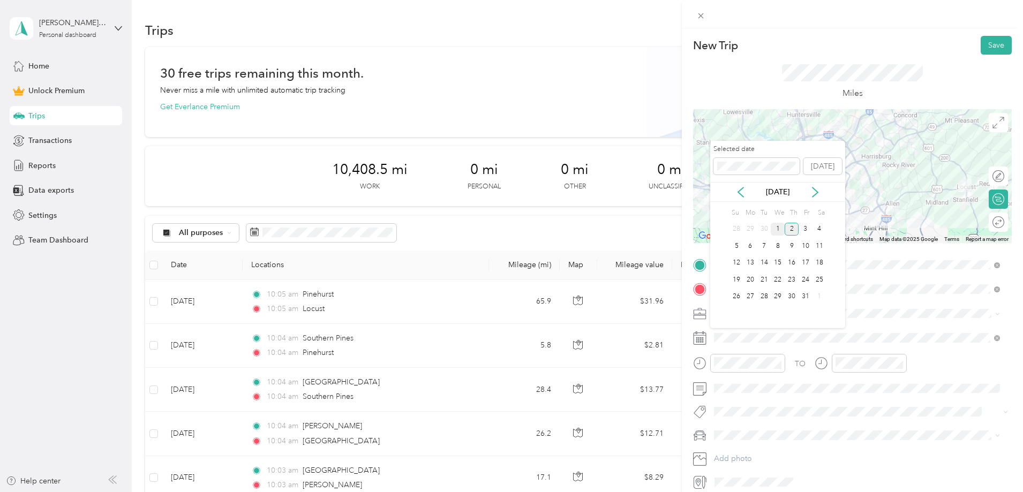
click at [773, 223] on div "1" at bounding box center [778, 229] width 14 height 13
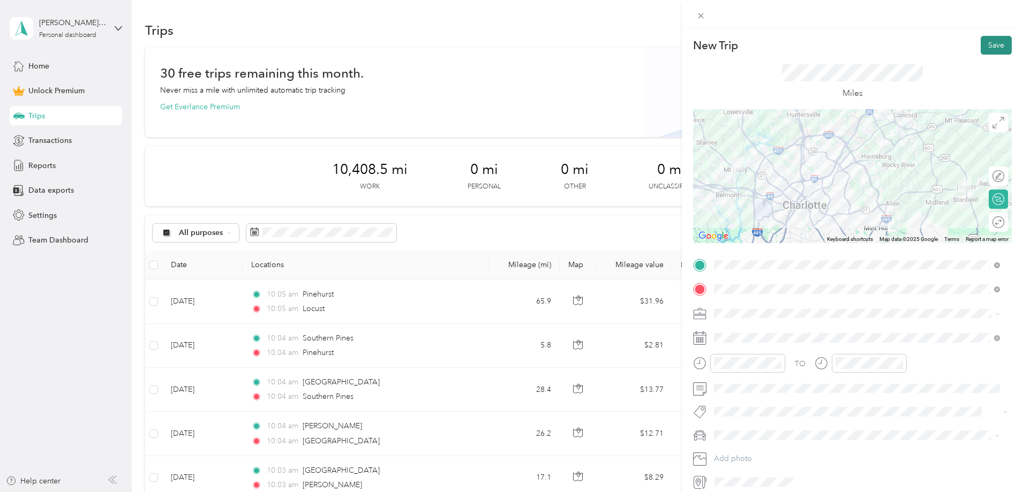
click at [994, 46] on button "Save" at bounding box center [996, 45] width 31 height 19
